Goal: Register for event/course

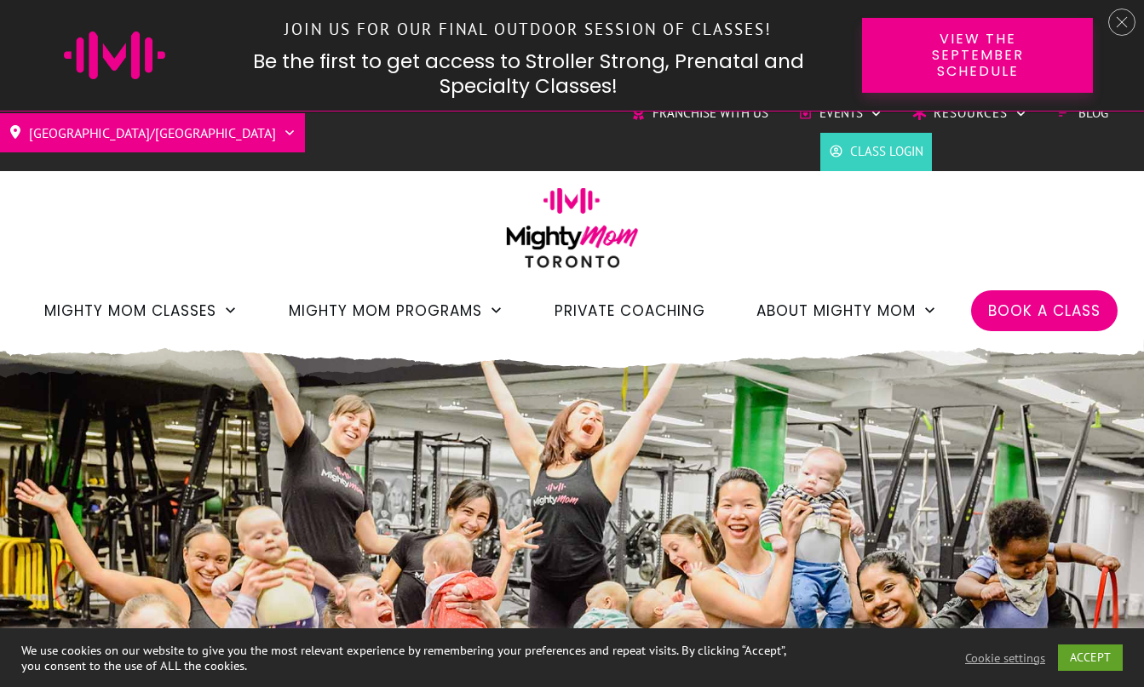
click at [1127, 23] on icon at bounding box center [1122, 22] width 12 height 12
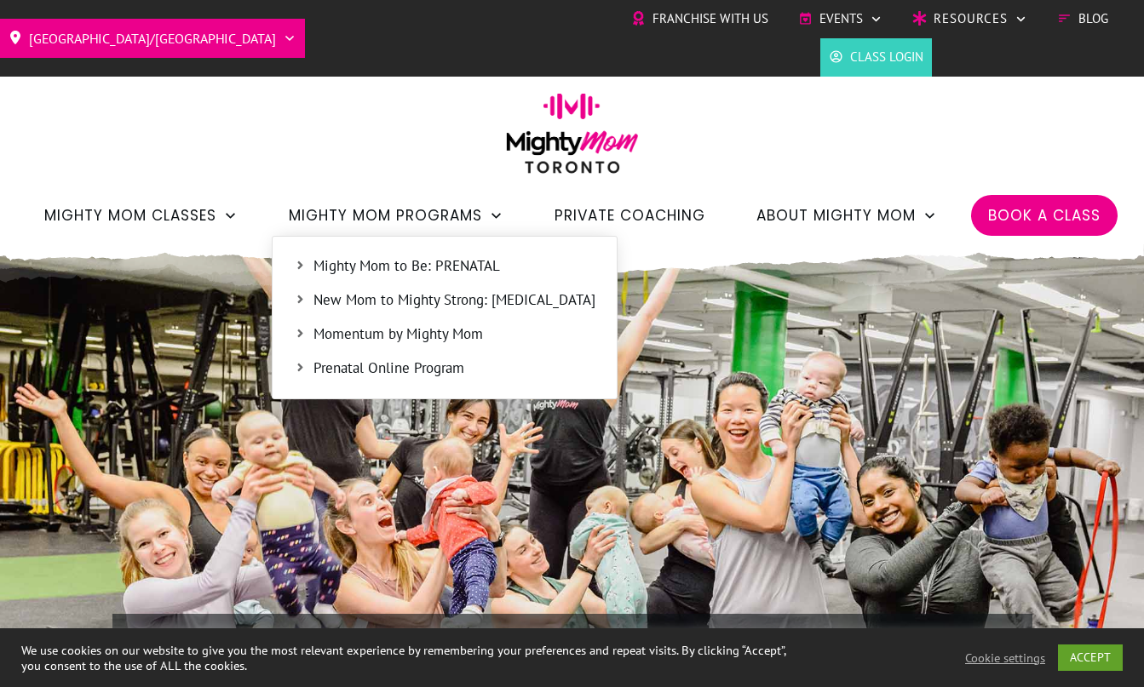
click at [359, 307] on span "New Mom to Mighty Strong: [MEDICAL_DATA]" at bounding box center [454, 301] width 282 height 22
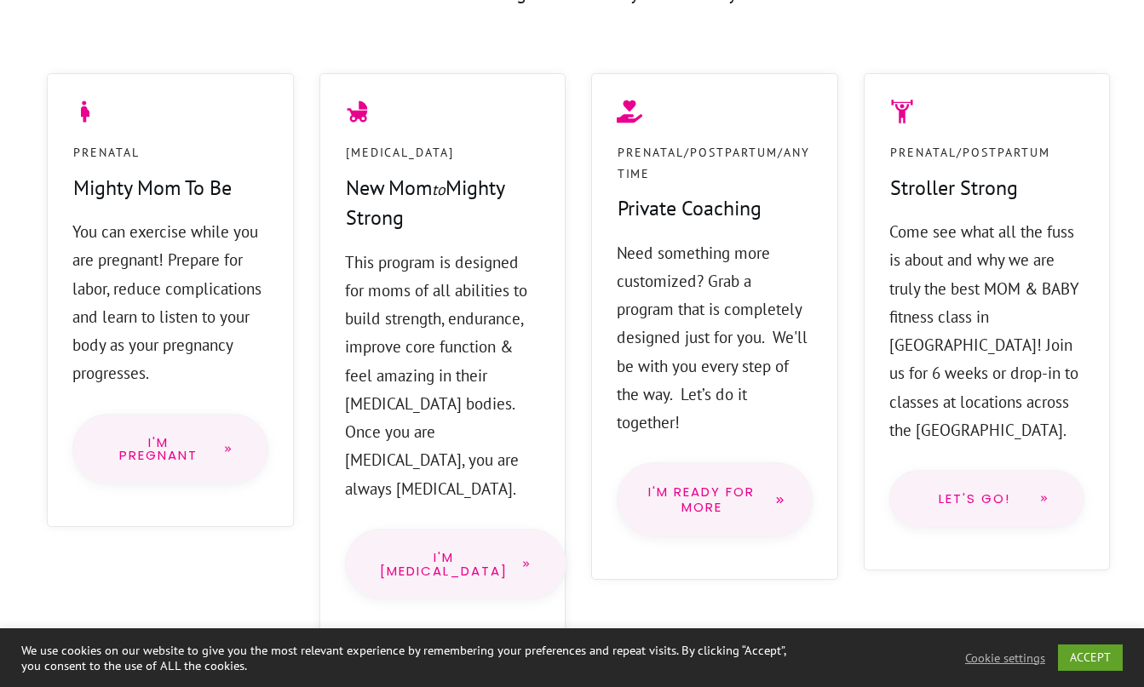
scroll to position [1433, 0]
click at [1003, 493] on span "Let's go!" at bounding box center [975, 500] width 102 height 14
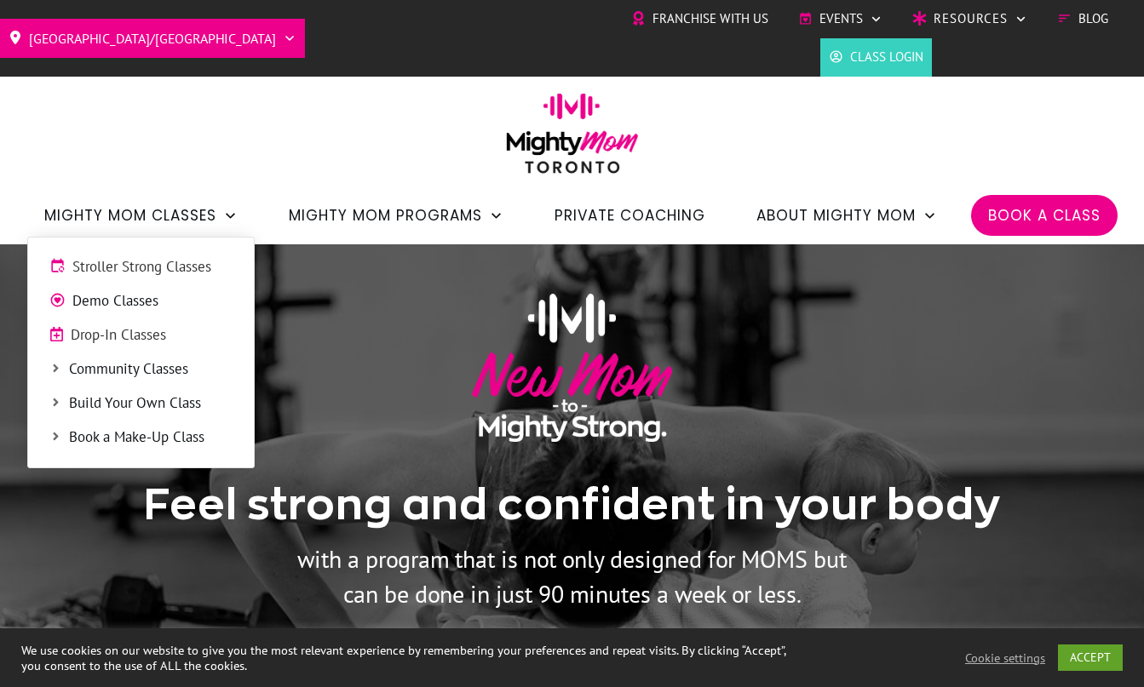
click at [150, 209] on span "Mighty Mom Classes" at bounding box center [130, 215] width 172 height 29
click at [123, 371] on span "Community Classes" at bounding box center [151, 370] width 164 height 22
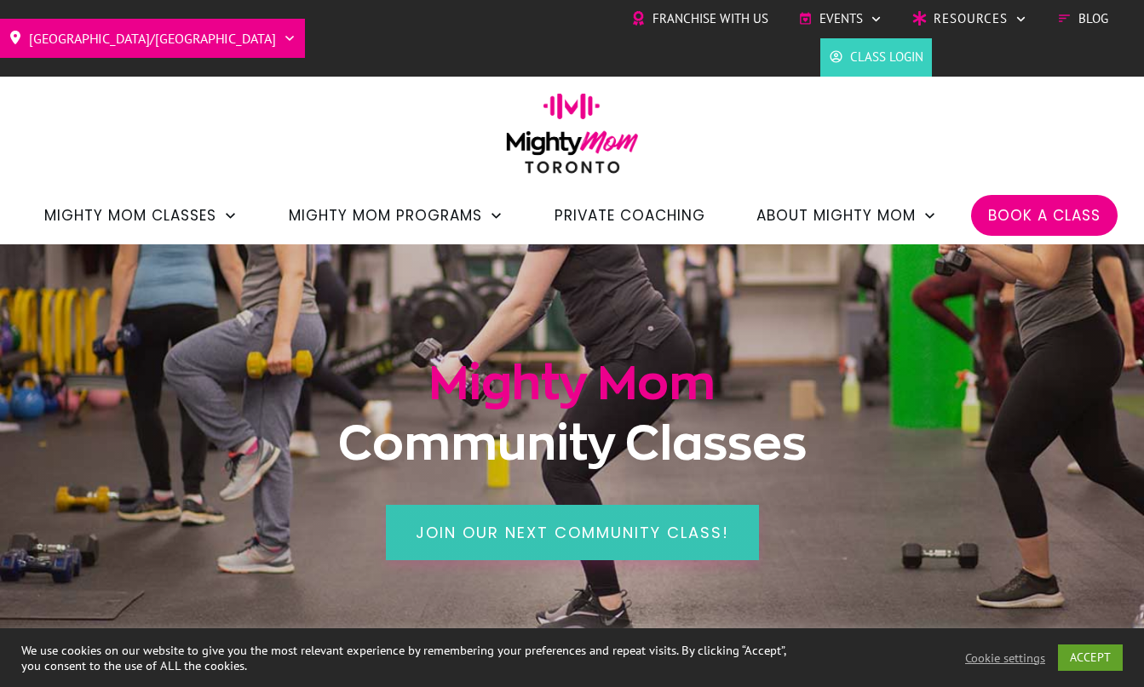
click at [513, 532] on span "Join our next community class!" at bounding box center [572, 532] width 313 height 21
click at [576, 543] on link "Join our next community class!" at bounding box center [572, 532] width 373 height 55
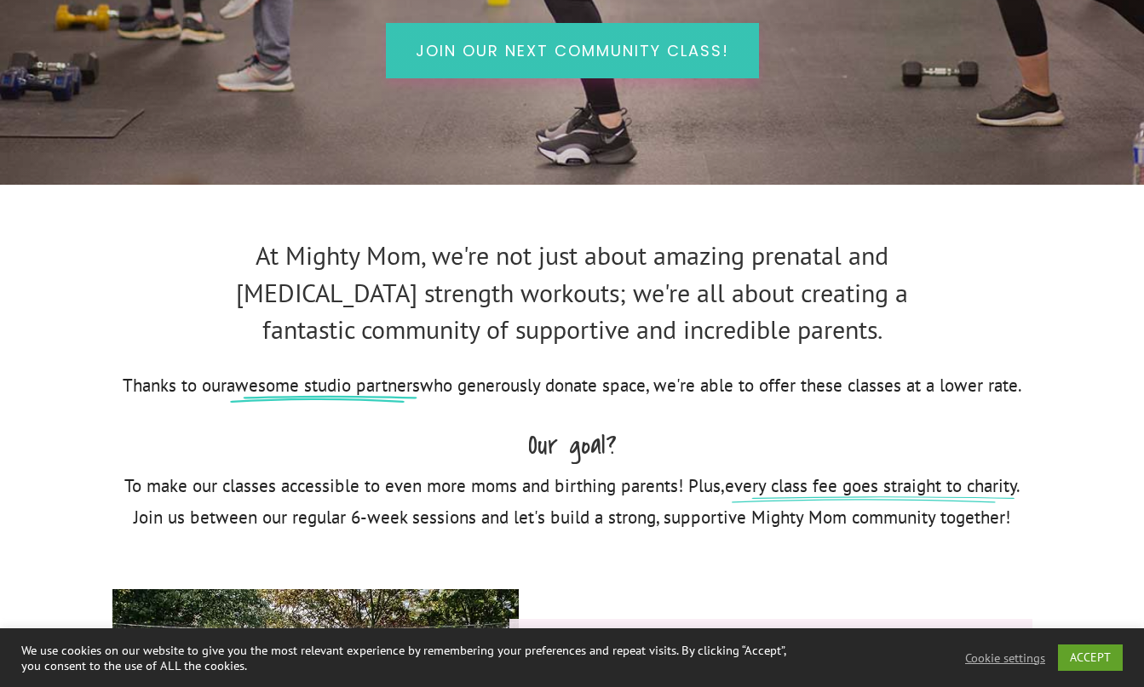
scroll to position [484, 0]
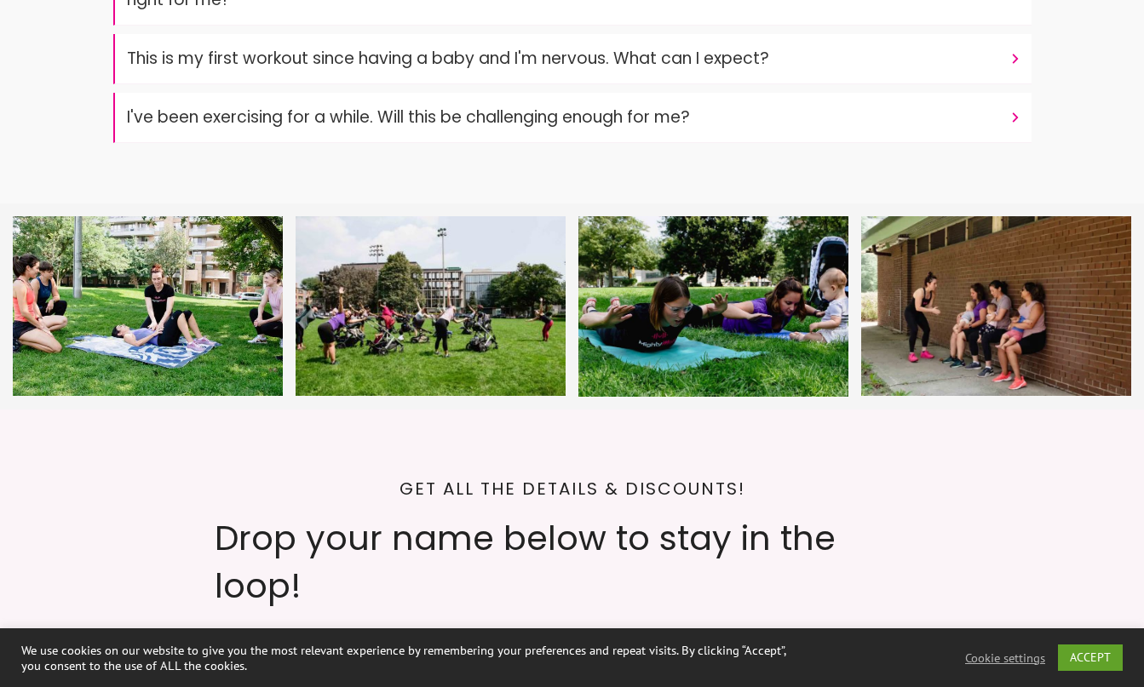
scroll to position [5986, 0]
